Goal: Find specific page/section

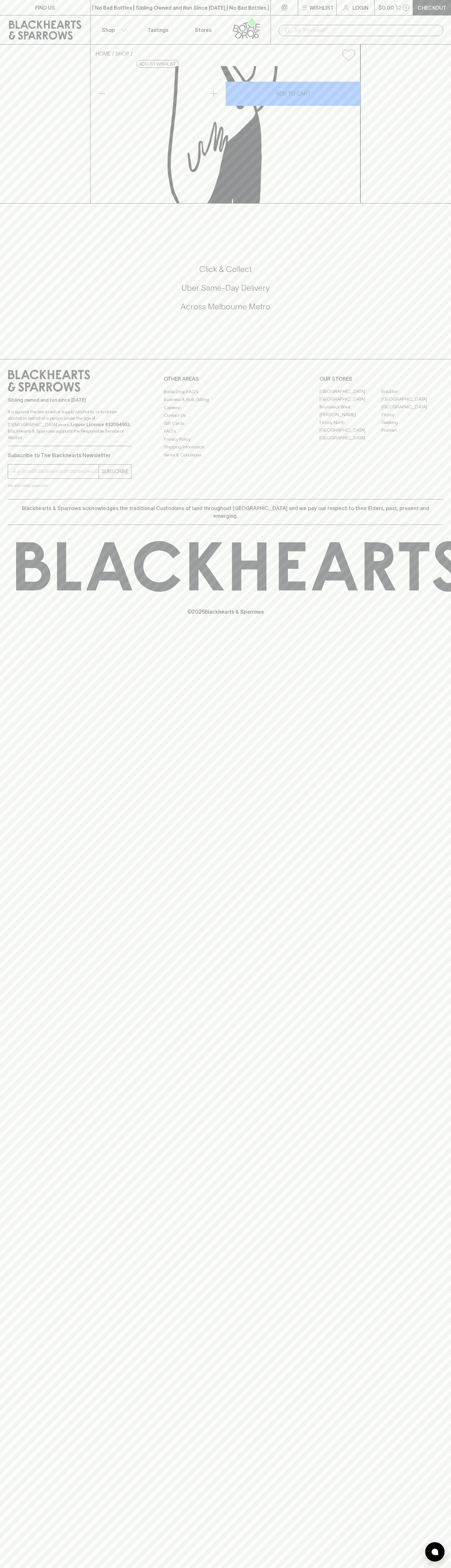
click at [249, 13] on div "| No Bad Bottles | Sibling Owned and Run Since [DATE] | No Bad Bottles | Siblin…" at bounding box center [181, 8] width 181 height 15
click at [449, 1438] on div "FIND US | No Bad Bottles | Sibling Owned and Run Since [DATE] | No Bad Bottles …" at bounding box center [226, 784] width 451 height 1568
click at [385, 1568] on html "FIND US | No Bad Bottles | Sibling Owned and Run Since [DATE] | No Bad Bottles …" at bounding box center [226, 784] width 451 height 1568
click at [27, 1300] on div "FIND US | No Bad Bottles | Sibling Owned and Run Since [DATE] | No Bad Bottles …" at bounding box center [226, 784] width 451 height 1568
